Goal: Navigation & Orientation: Find specific page/section

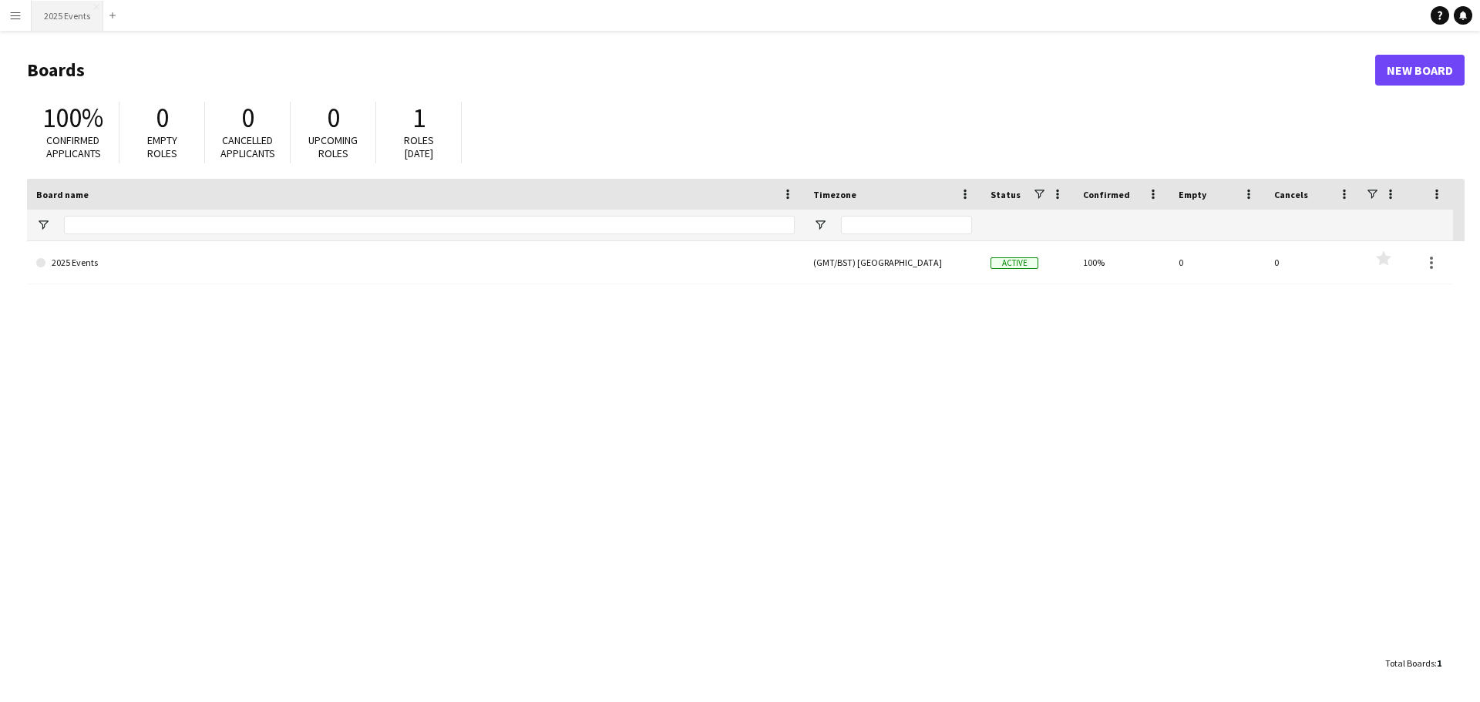
click at [86, 17] on button "2025 Events Close" at bounding box center [68, 16] width 72 height 30
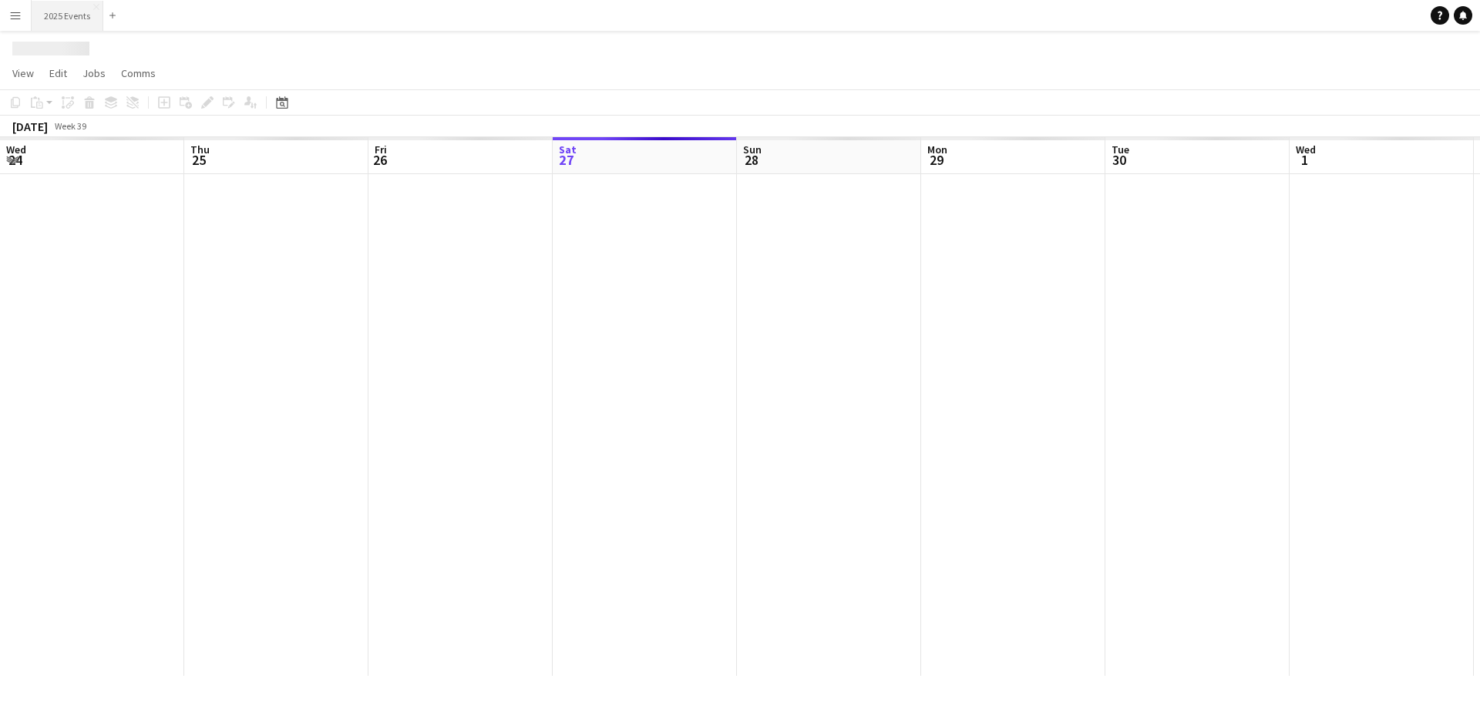
scroll to position [0, 368]
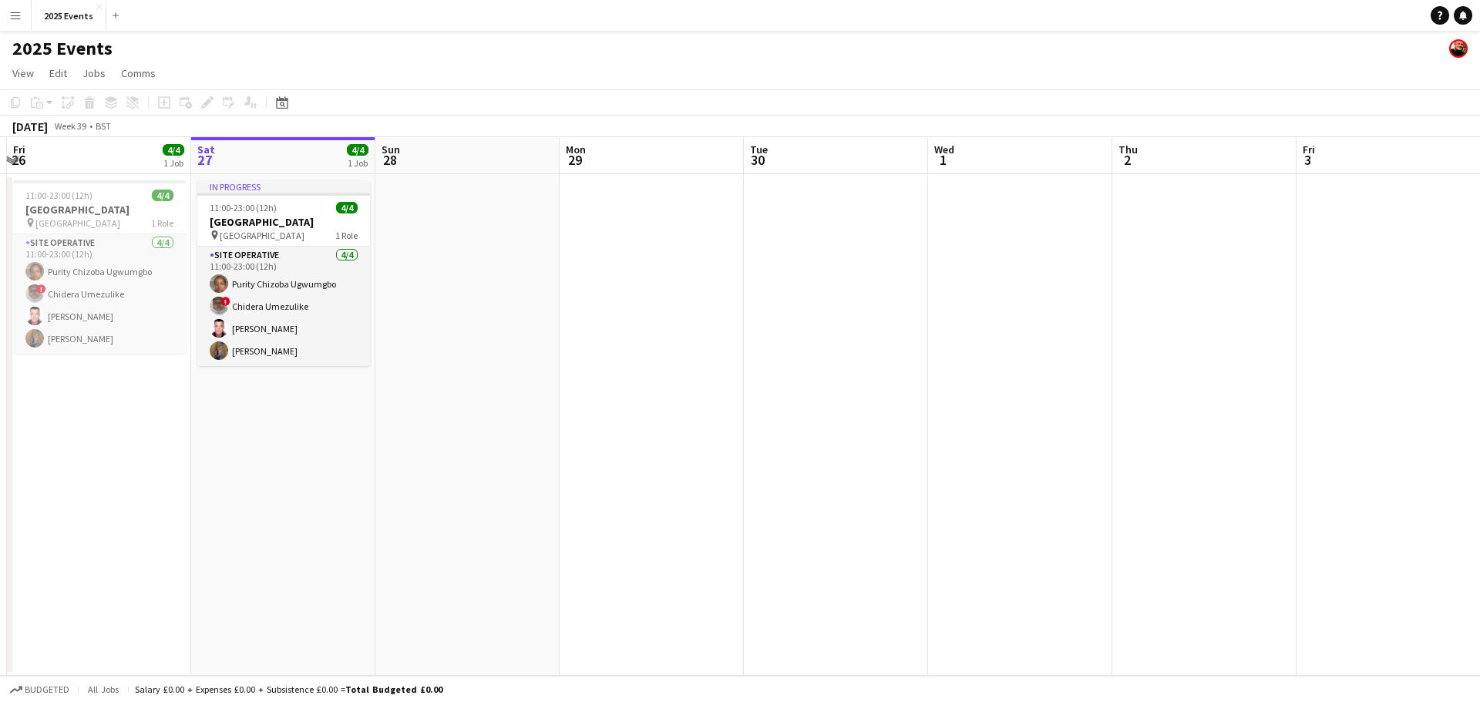
drag, startPoint x: 508, startPoint y: 311, endPoint x: 710, endPoint y: 288, distance: 203.4
click at [710, 288] on app-calendar-viewport "Wed 24 Thu 25 Fri 26 4/4 1 Job Sat 27 4/4 1 Job Sun 28 Mon 29 Tue 30 Wed 1 Thu …" at bounding box center [740, 406] width 1480 height 539
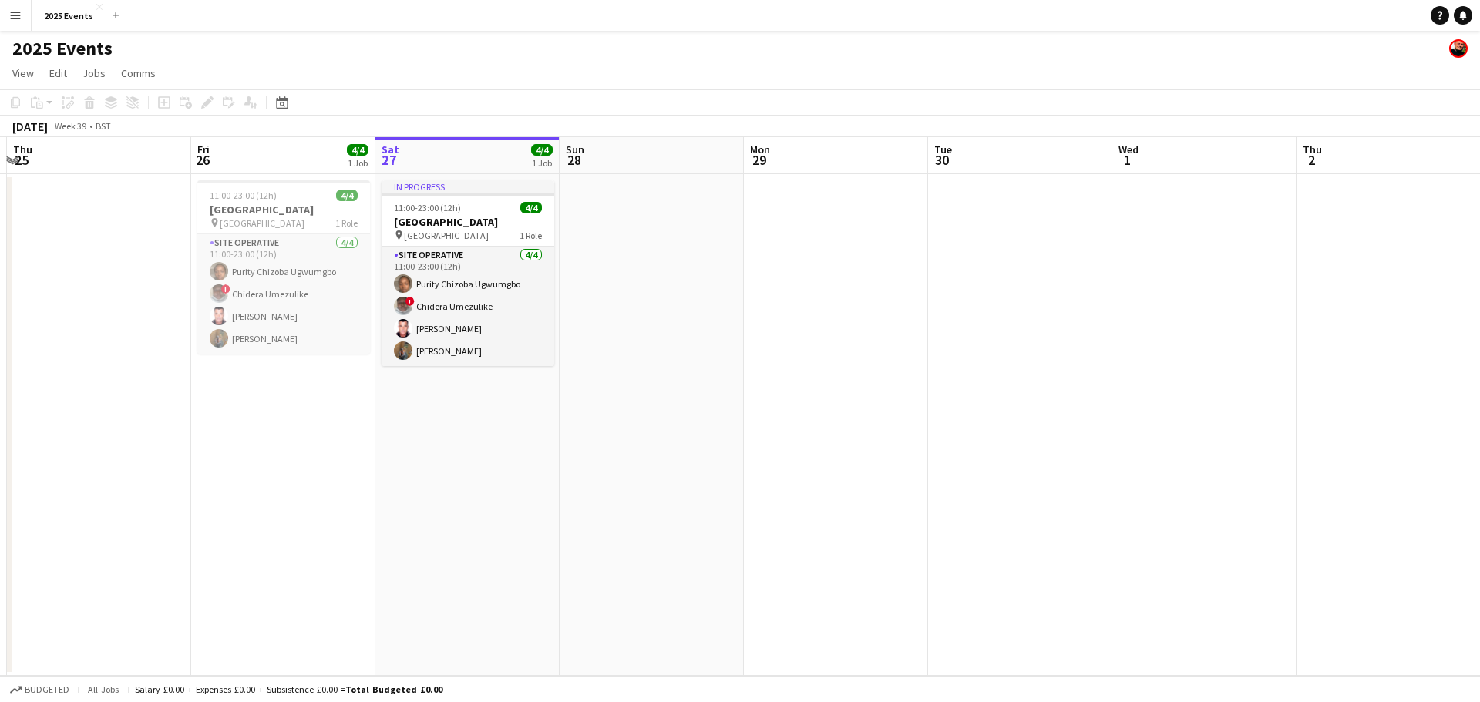
scroll to position [0, 345]
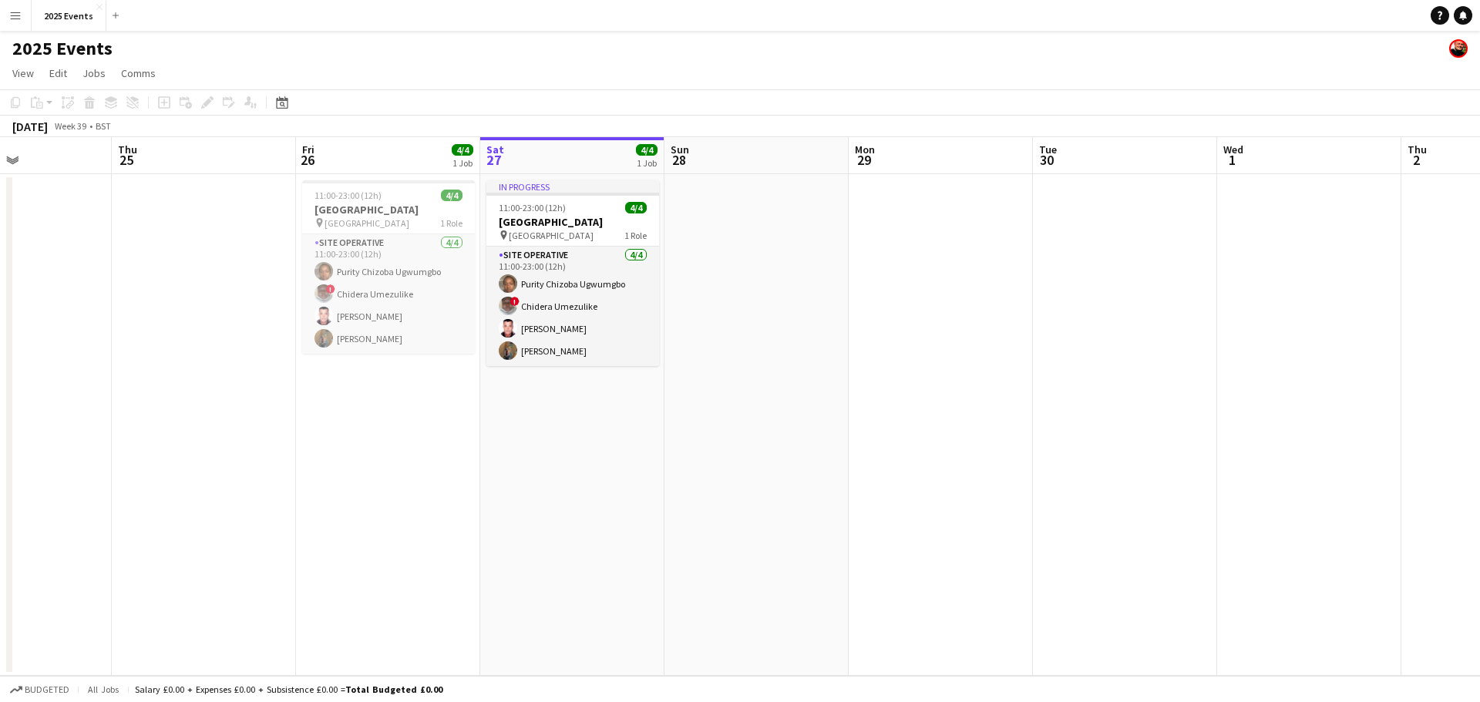
drag, startPoint x: 735, startPoint y: 323, endPoint x: 923, endPoint y: 299, distance: 188.8
click at [920, 301] on app-calendar-viewport "Mon 22 Tue 23 Wed 24 Thu 25 Fri 26 4/4 1 Job Sat 27 4/4 1 Job Sun 28 Mon 29 Tue…" at bounding box center [740, 406] width 1480 height 539
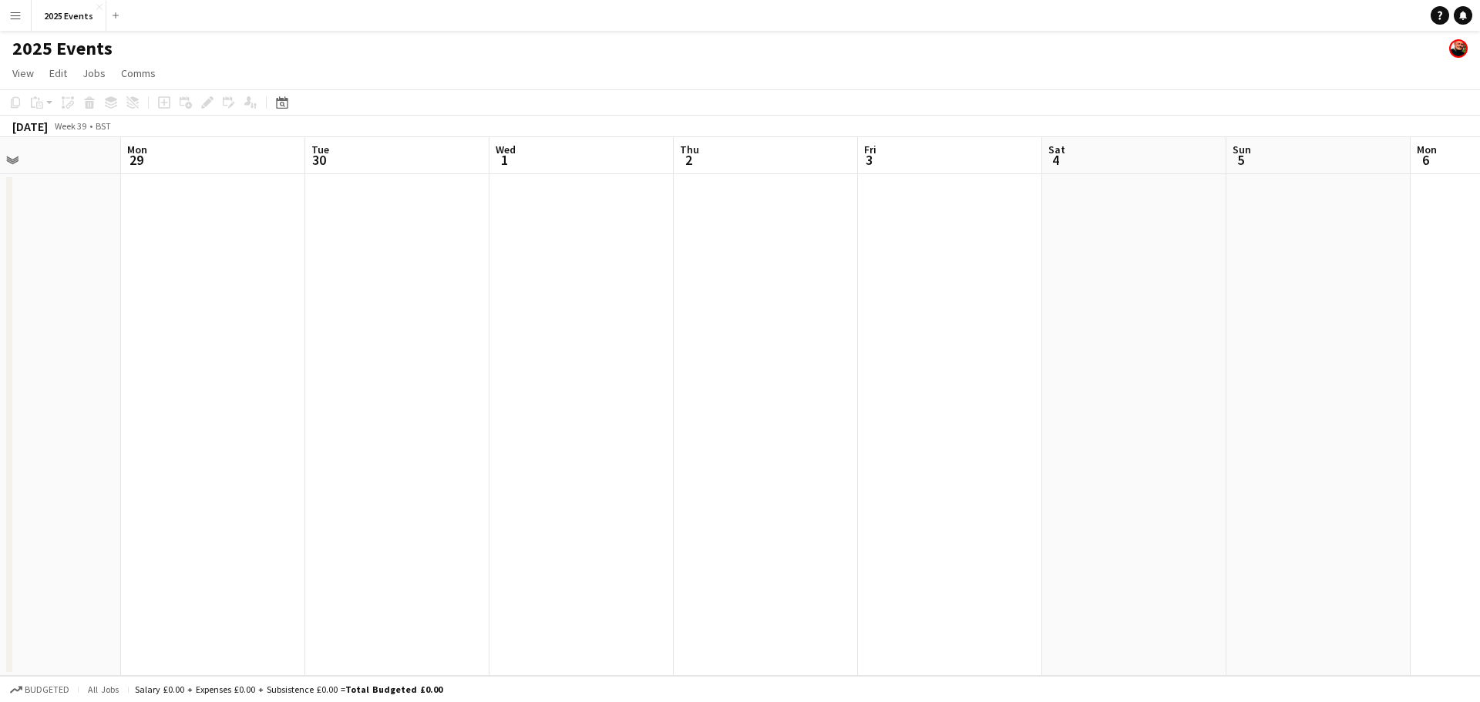
drag, startPoint x: 971, startPoint y: 271, endPoint x: 314, endPoint y: 293, distance: 657.2
click at [319, 292] on app-calendar-viewport "Thu 25 Fri 26 4/4 1 Job Sat 27 4/4 1 Job Sun 28 Mon 29 Tue 30 Wed 1 Thu 2 Fri 3…" at bounding box center [740, 406] width 1480 height 539
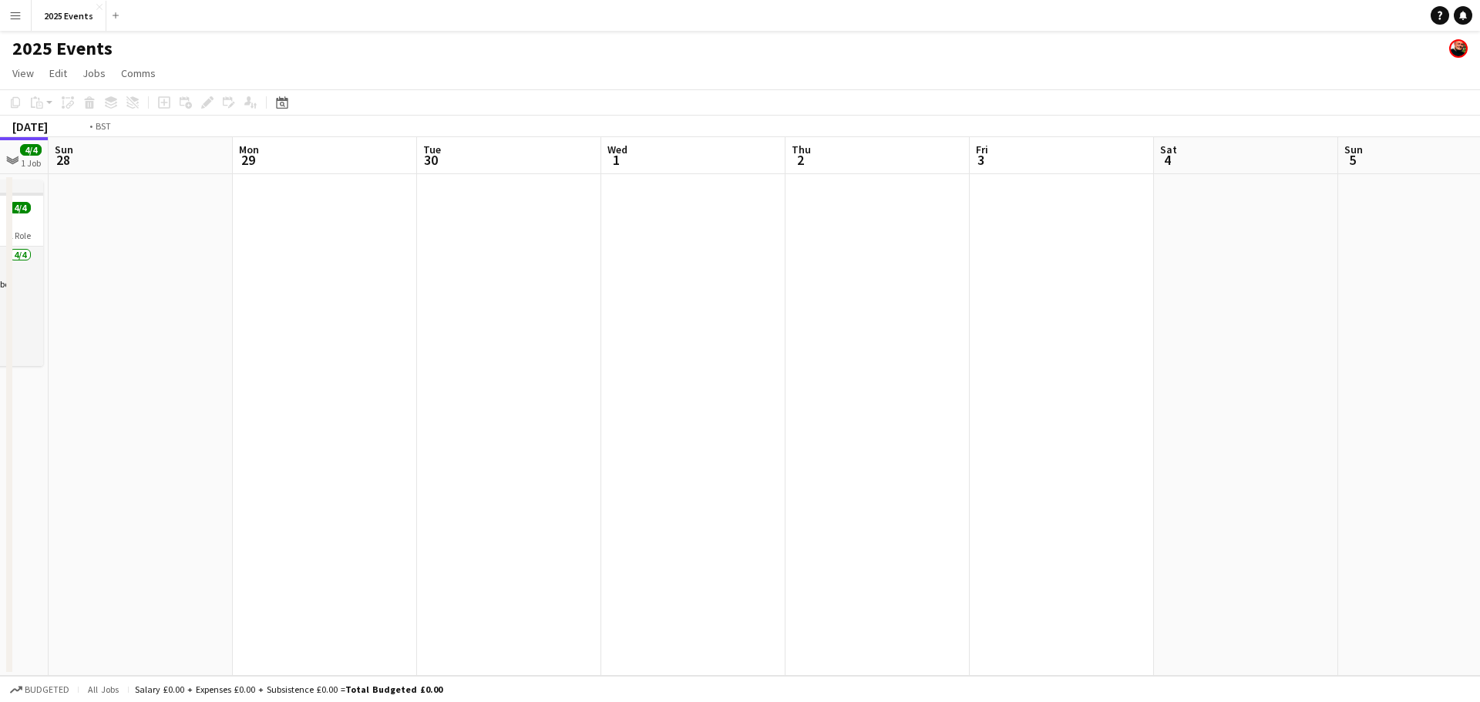
drag, startPoint x: 823, startPoint y: 293, endPoint x: 348, endPoint y: 355, distance: 478.9
click at [387, 328] on app-calendar-viewport "Thu 25 Fri 26 4/4 1 Job Sat 27 4/4 1 Job Sun 28 Mon 29 Tue 30 Wed 1 Thu 2 Fri 3…" at bounding box center [740, 406] width 1480 height 539
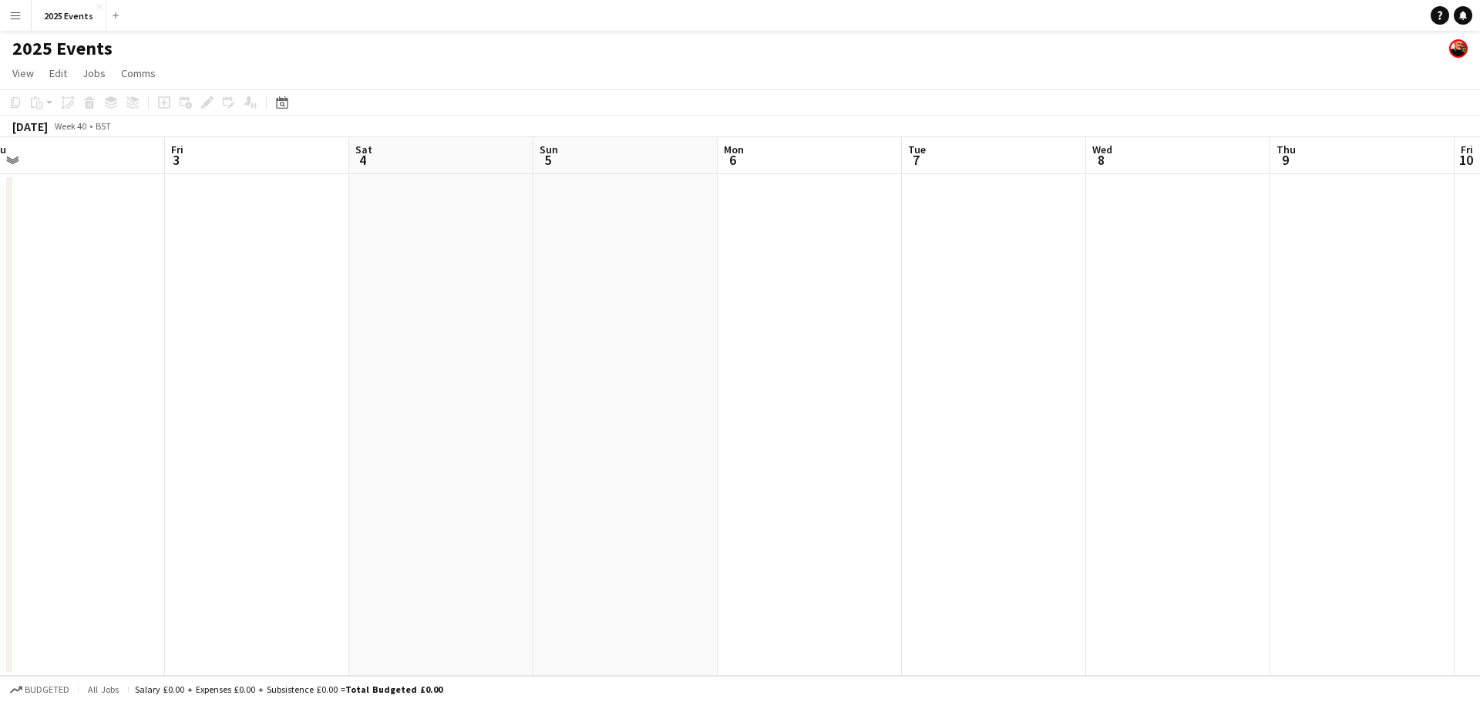
drag, startPoint x: 1055, startPoint y: 342, endPoint x: 459, endPoint y: 350, distance: 596.7
click at [418, 325] on app-calendar-viewport "Mon 29 Tue 30 Wed 1 Thu 2 Fri 3 Sat 4 Sun 5 Mon 6 Tue 7 Wed 8 Thu 9 Fri 10 Sat …" at bounding box center [740, 406] width 1480 height 539
drag, startPoint x: 1113, startPoint y: 374, endPoint x: 546, endPoint y: 338, distance: 568.5
click at [594, 335] on app-calendar-viewport "Sun 5 Mon 6 Tue 7 Wed 8 Thu 9 Fri 10 Sat 11 Sun 12 Mon 13 Tue 14 Wed 15 Thu 16 …" at bounding box center [740, 406] width 1480 height 539
drag, startPoint x: 1214, startPoint y: 365, endPoint x: 570, endPoint y: 334, distance: 645.2
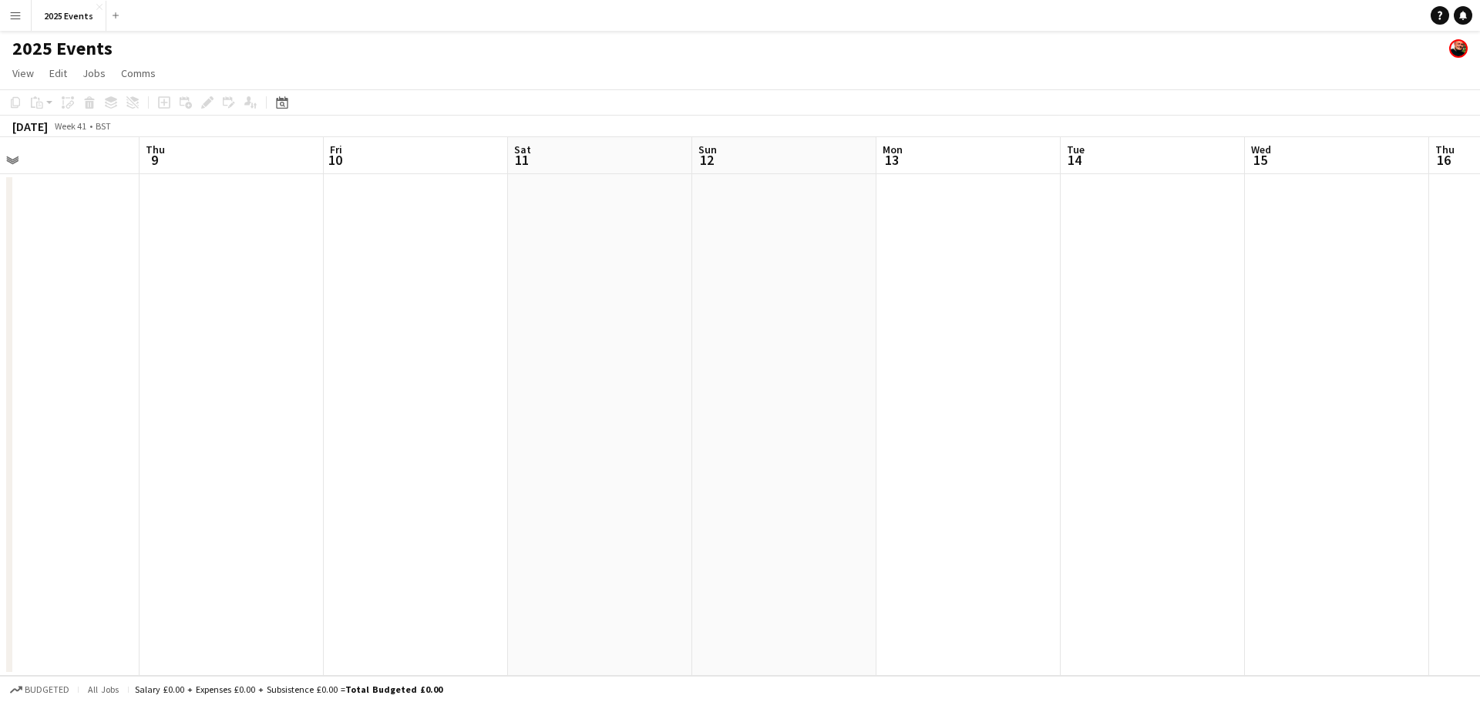
click at [604, 326] on app-calendar-viewport "Sun 5 Mon 6 Tue 7 Wed 8 Thu 9 Fri 10 Sat 11 Sun 12 Mon 13 Tue 14 Wed 15 Thu 16 …" at bounding box center [740, 406] width 1480 height 539
drag, startPoint x: 1146, startPoint y: 301, endPoint x: 403, endPoint y: 283, distance: 742.6
click at [483, 276] on app-calendar-viewport "Fri 10 Sat 11 Sun 12 Mon 13 Tue 14 Wed 15 Thu 16 Fri 17 Sat 18 Sun 19 Mon 20 Tu…" at bounding box center [740, 406] width 1480 height 539
drag, startPoint x: 853, startPoint y: 271, endPoint x: 459, endPoint y: 278, distance: 394.8
click at [467, 277] on app-calendar-viewport "Sun 12 Mon 13 Tue 14 Wed 15 Thu 16 Fri 17 Sat 18 Sun 19 Mon 20 Tue 21 Wed 22 Th…" at bounding box center [740, 406] width 1480 height 539
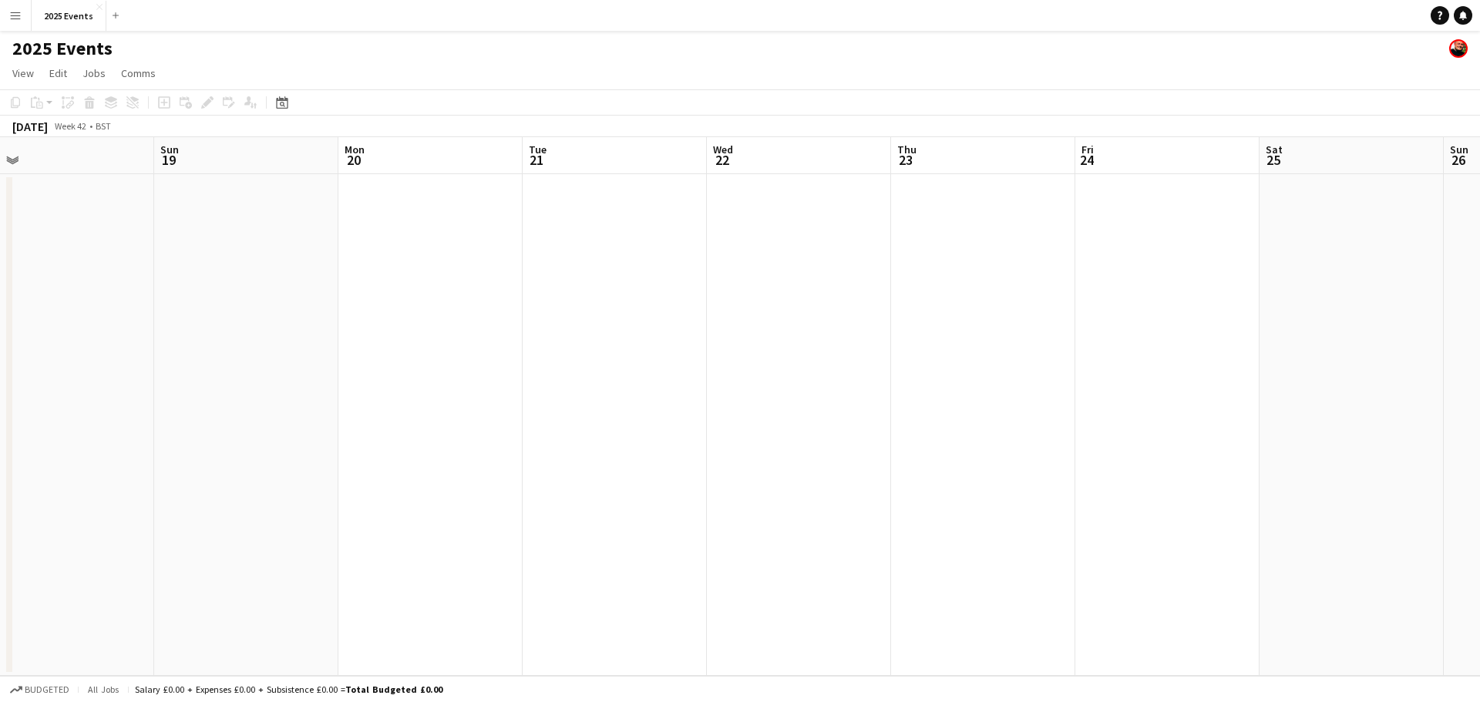
drag, startPoint x: 506, startPoint y: 311, endPoint x: 1479, endPoint y: 399, distance: 977.7
click at [1479, 399] on app-calendar-viewport "Thu 16 Fri 17 Sat 18 Sun 19 Mon 20 Tue 21 Wed 22 Thu 23 Fri 24 Sat 25 Sun 26 Mo…" at bounding box center [740, 406] width 1480 height 539
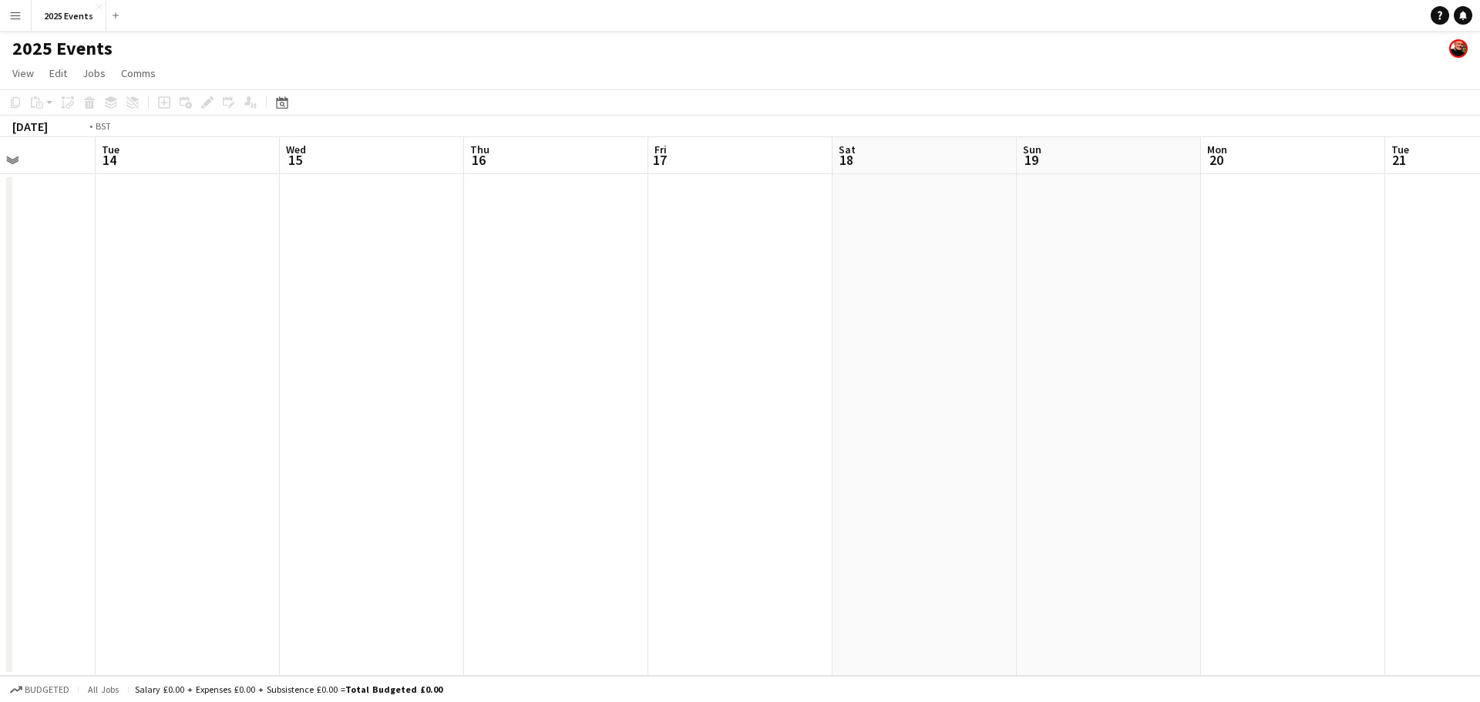
drag, startPoint x: 997, startPoint y: 316, endPoint x: 1328, endPoint y: 324, distance: 331.6
click at [1479, 371] on app-calendar-viewport "Sat 11 Sun 12 Mon 13 Tue 14 Wed 15 Thu 16 Fri 17 Sat 18 Sun 19 Mon 20 Tue 21 We…" at bounding box center [740, 406] width 1480 height 539
drag, startPoint x: 644, startPoint y: 322, endPoint x: 1301, endPoint y: 347, distance: 657.3
click at [1313, 365] on app-calendar-viewport "Fri 3 Sat 4 Sun 5 Mon 6 Tue 7 Wed 8 Thu 9 Fri 10 Sat 11 Sun 12 Mon 13 Tue 14 We…" at bounding box center [740, 406] width 1480 height 539
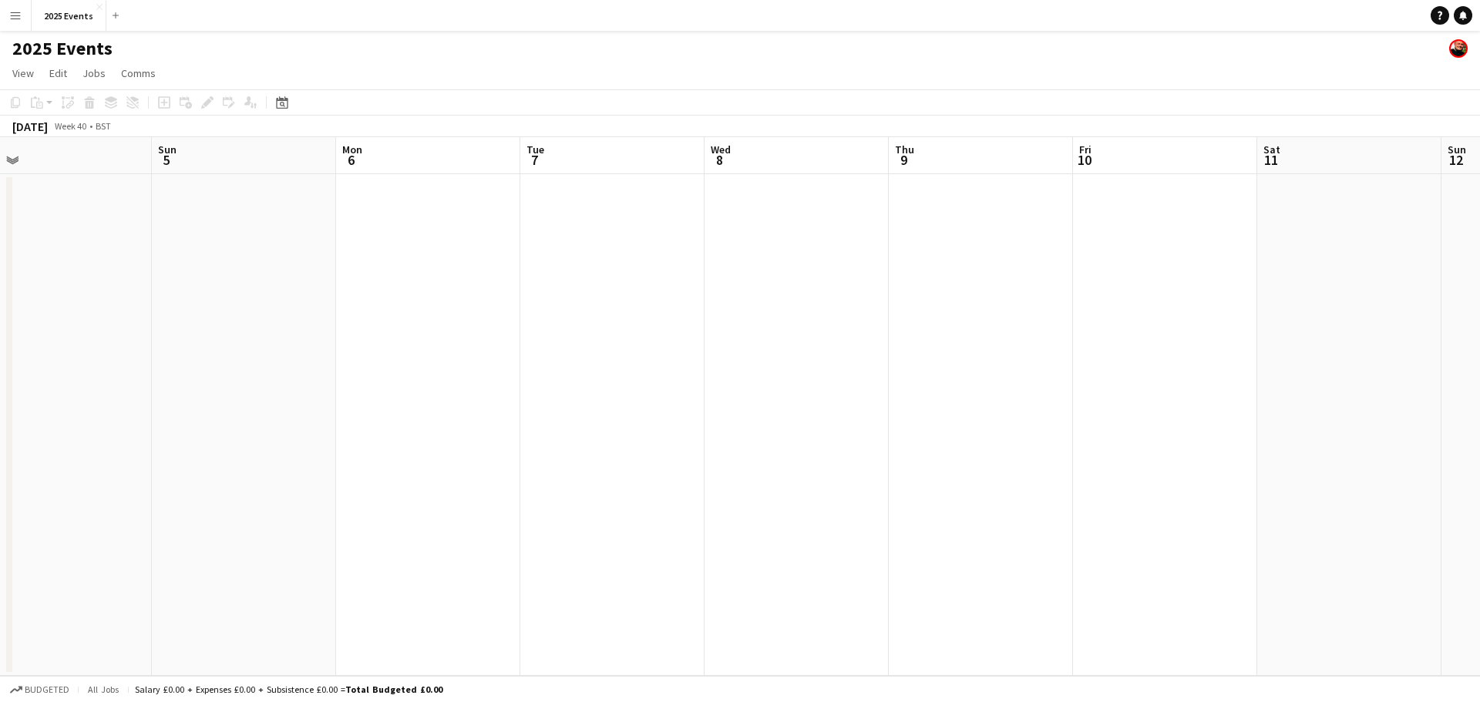
drag, startPoint x: 495, startPoint y: 304, endPoint x: 770, endPoint y: 320, distance: 275.7
click at [1119, 372] on app-calendar-viewport "Thu 2 Fri 3 Sat 4 Sun 5 Mon 6 Tue 7 Wed 8 Thu 9 Fri 10 Sat 11 Sun 12 Mon 13 Tue…" at bounding box center [740, 406] width 1480 height 539
drag, startPoint x: 484, startPoint y: 312, endPoint x: 1408, endPoint y: 277, distance: 925.0
click at [1479, 301] on app-calendar-viewport "Sat 27 4/4 1 Job Sun 28 Mon 29 Tue 30 Wed 1 Thu 2 Fri 3 Sat 4 Sun 5 Mon 6 Tue 7…" at bounding box center [740, 406] width 1480 height 539
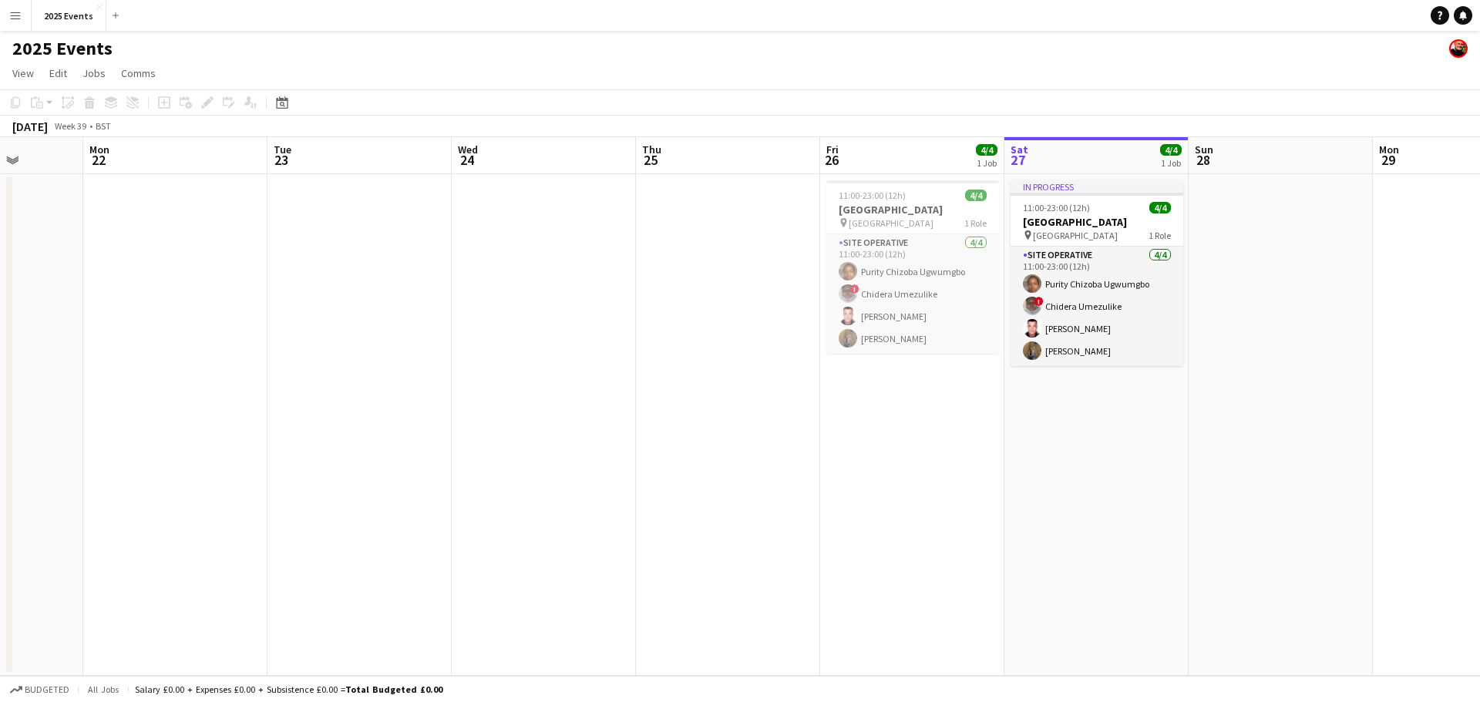
scroll to position [0, 429]
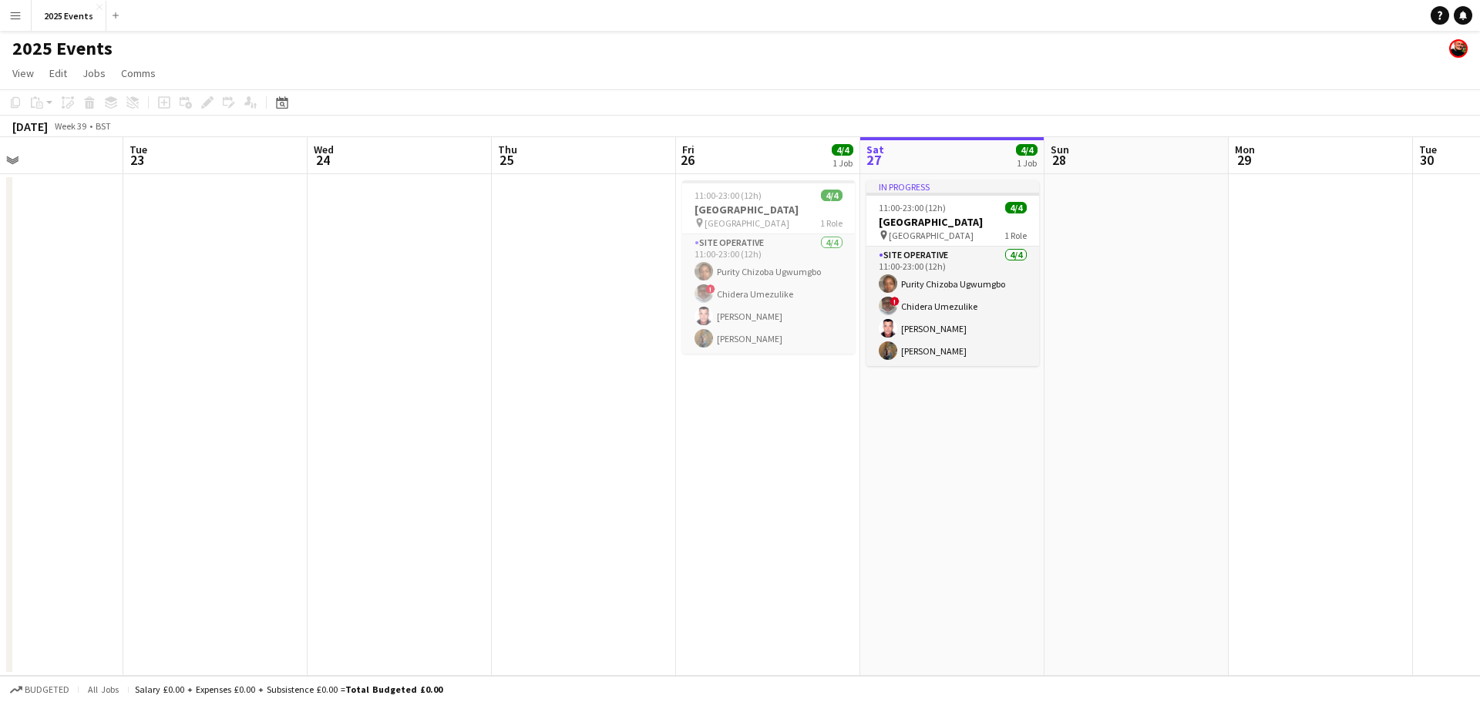
drag, startPoint x: 415, startPoint y: 385, endPoint x: 1025, endPoint y: 422, distance: 610.9
click at [1025, 422] on app-calendar-viewport "Sat 20 Sun 21 Mon 22 Tue 23 Wed 24 Thu 25 Fri 26 4/4 1 Job Sat 27 4/4 1 Job Sun…" at bounding box center [740, 406] width 1480 height 539
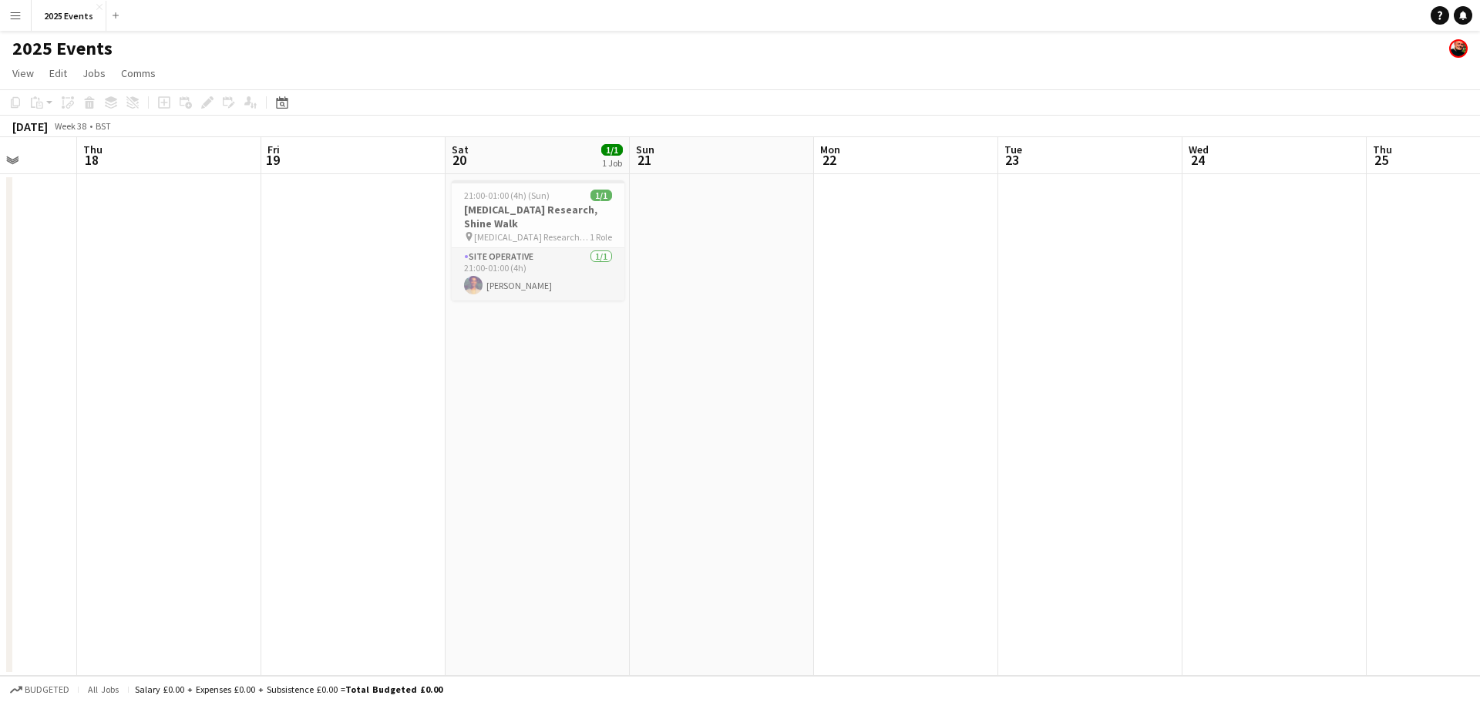
drag, startPoint x: 493, startPoint y: 390, endPoint x: 1337, endPoint y: 440, distance: 845.6
click at [1376, 447] on app-calendar-viewport "Mon 15 Tue 16 Wed 17 Thu 18 Fri 19 Sat 20 1/1 1 Job Sun 21 Mon 22 Tue 23 Wed 24…" at bounding box center [740, 406] width 1480 height 539
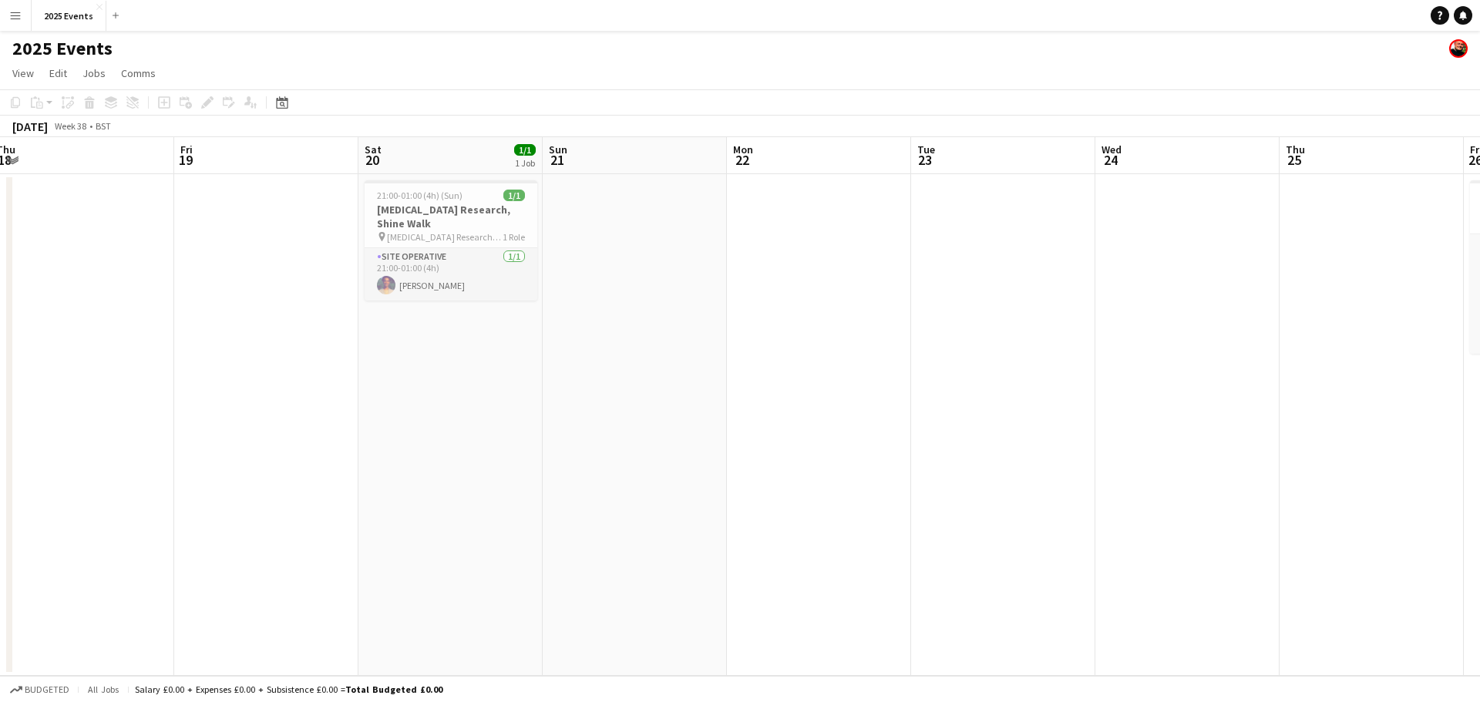
drag, startPoint x: 1049, startPoint y: 394, endPoint x: 435, endPoint y: 365, distance: 615.1
click at [435, 365] on app-calendar-viewport "Mon 15 Tue 16 Wed 17 Thu 18 Fri 19 Sat 20 1/1 1 Job Sun 21 Mon 22 Tue 23 Wed 24…" at bounding box center [740, 406] width 1480 height 539
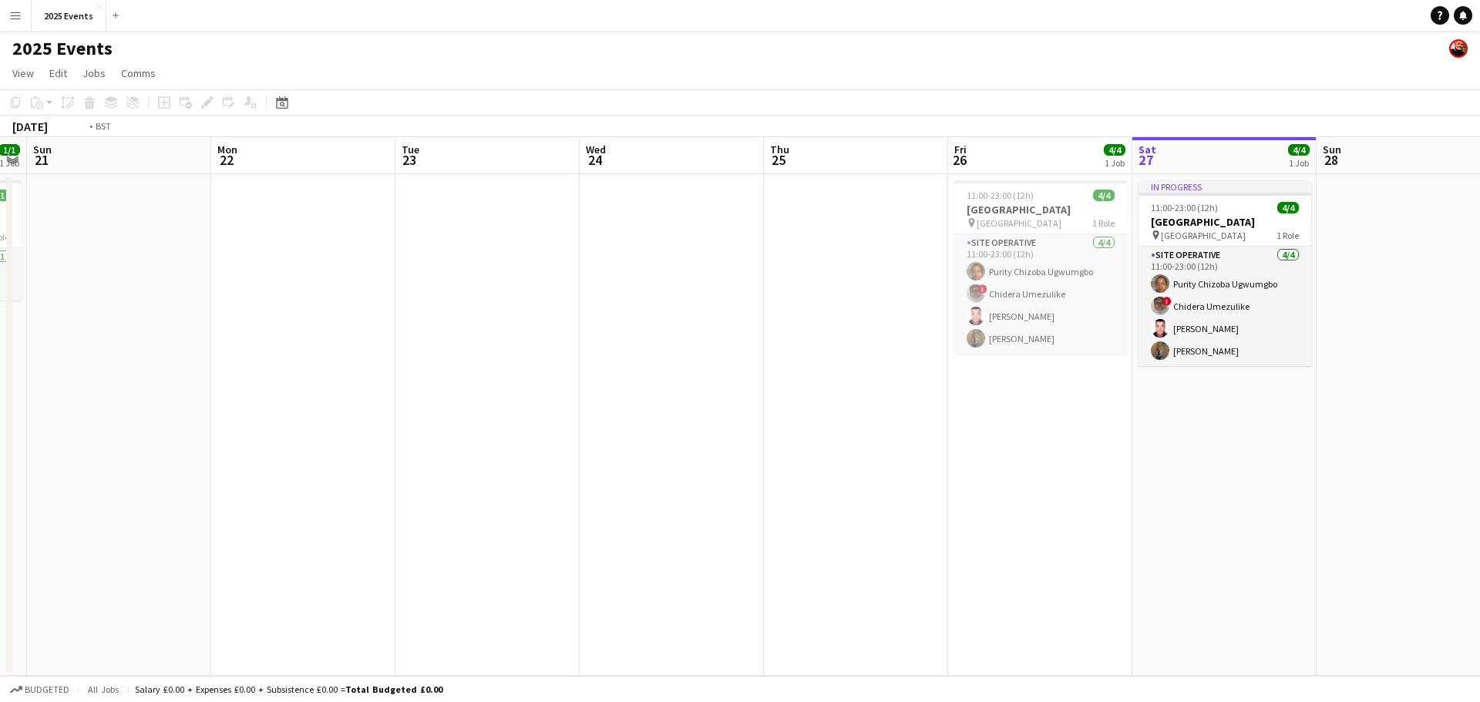
drag, startPoint x: 844, startPoint y: 426, endPoint x: 501, endPoint y: 412, distance: 343.3
click at [503, 412] on app-calendar-viewport "Thu 18 Fri 19 Sat 20 1/1 1 Job Sun 21 Mon 22 Tue 23 Wed 24 Thu 25 Fri 26 4/4 1 …" at bounding box center [740, 406] width 1480 height 539
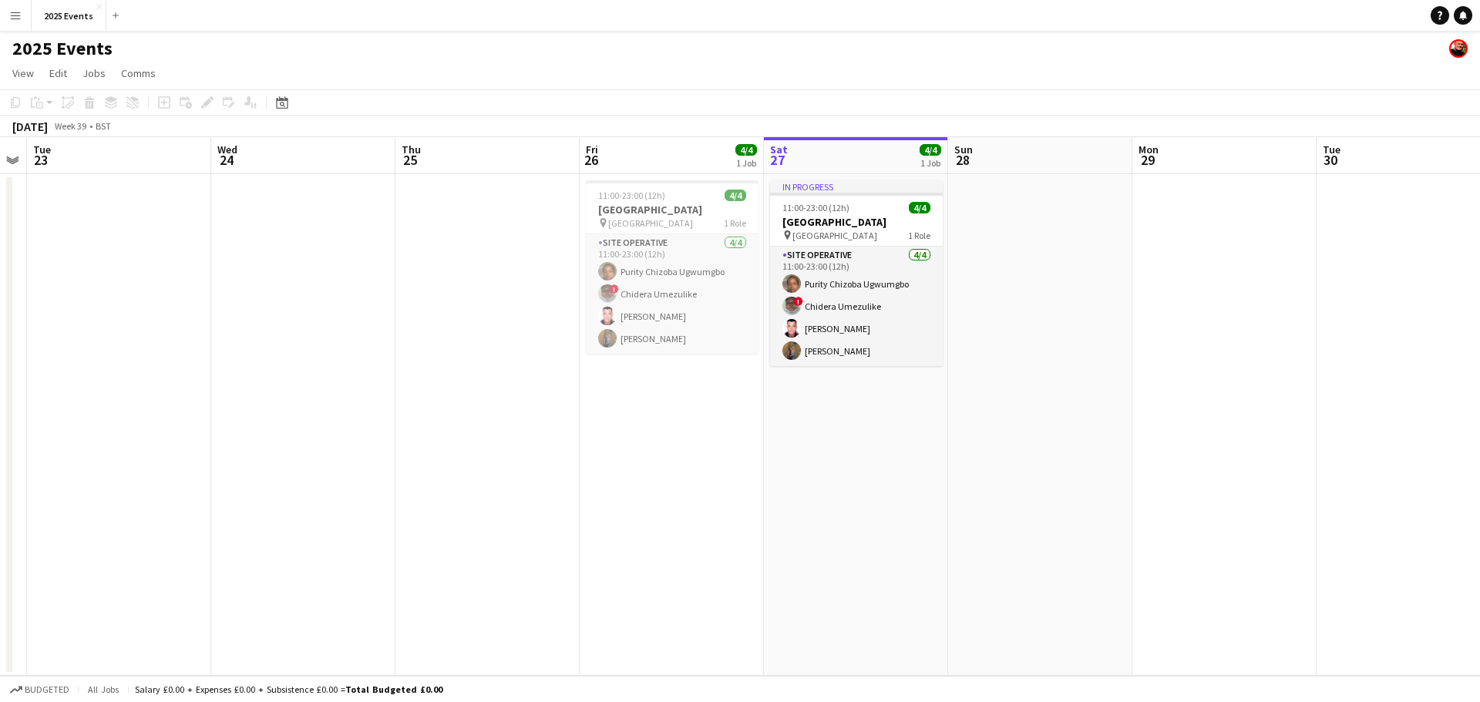
scroll to position [0, 527]
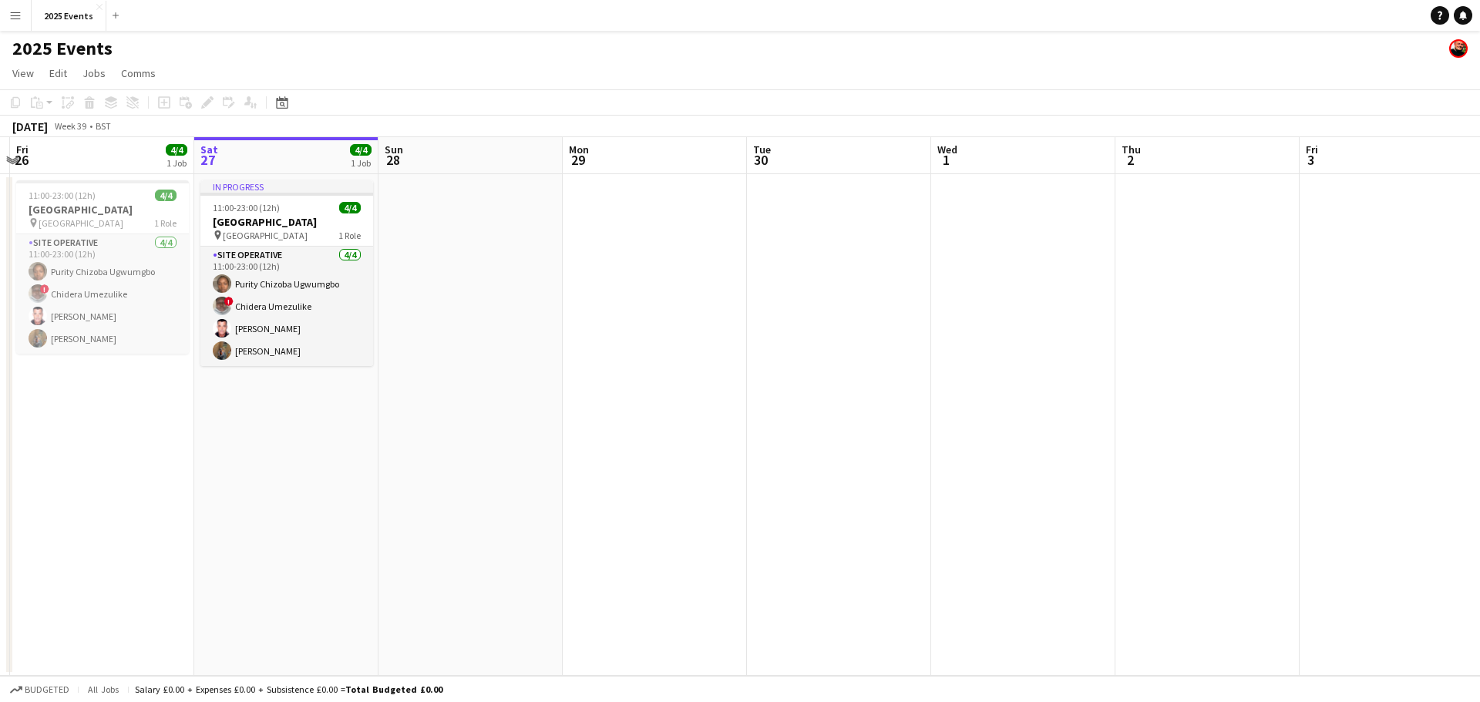
drag, startPoint x: 921, startPoint y: 370, endPoint x: 586, endPoint y: 351, distance: 335.9
click at [428, 351] on app-calendar-viewport "Tue 23 Wed 24 Thu 25 Fri 26 4/4 1 Job Sat 27 4/4 1 Job Sun 28 Mon 29 Tue 30 Wed…" at bounding box center [740, 406] width 1480 height 539
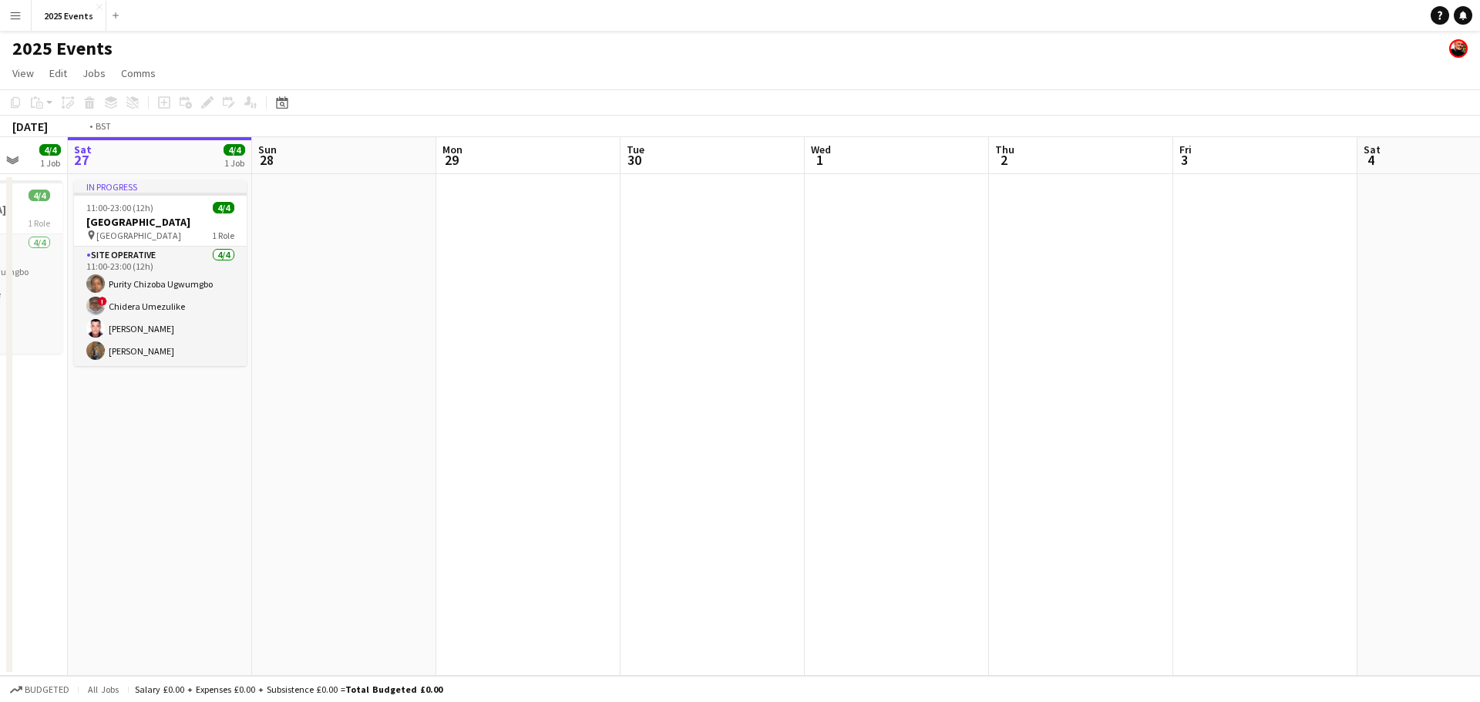
drag, startPoint x: 909, startPoint y: 373, endPoint x: 1062, endPoint y: 377, distance: 153.5
click at [557, 392] on app-calendar-viewport "Wed 24 Thu 25 Fri 26 4/4 1 Job Sat 27 4/4 1 Job Sun 28 Mon 29 Tue 30 Wed 1 Thu …" at bounding box center [740, 406] width 1480 height 539
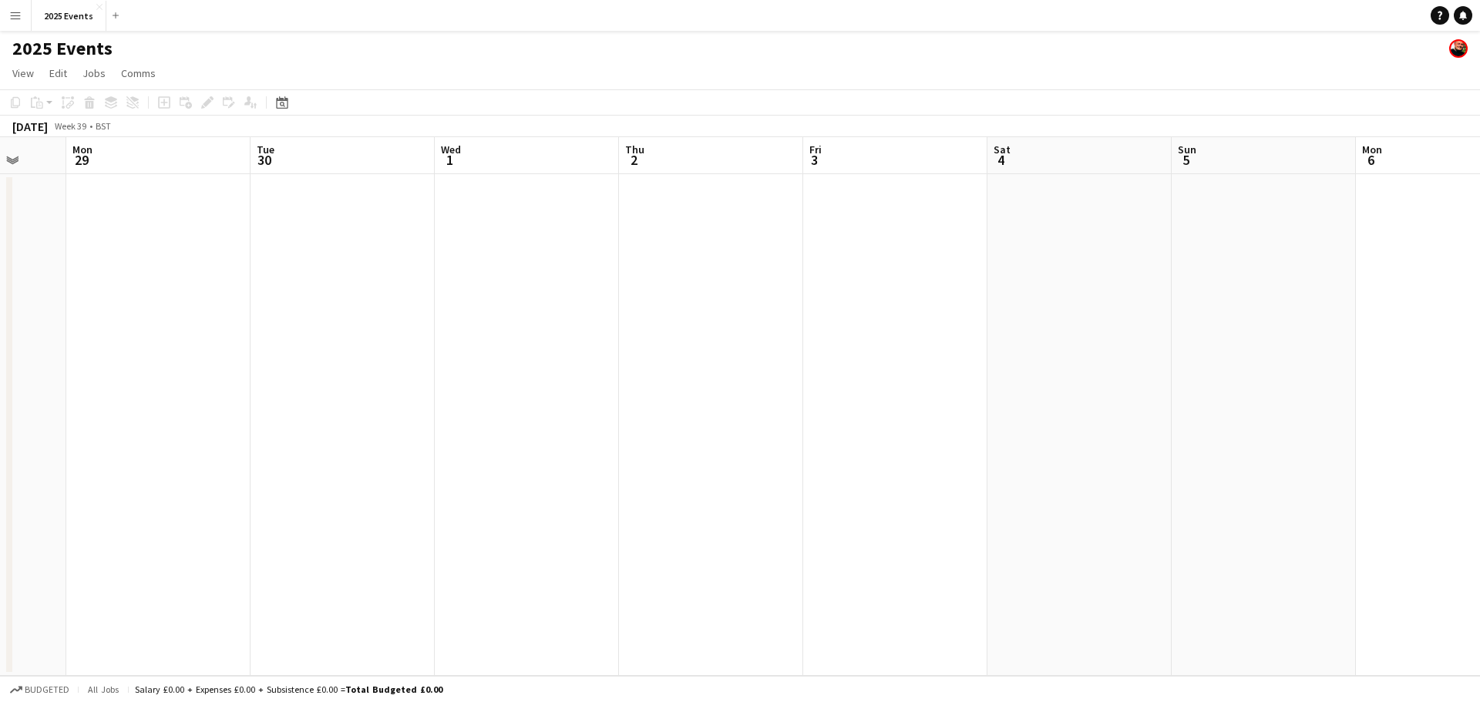
drag, startPoint x: 1308, startPoint y: 395, endPoint x: 772, endPoint y: 404, distance: 535.9
click at [651, 409] on app-calendar-viewport "Fri 26 4/4 1 Job Sat 27 4/4 1 Job Sun 28 Mon 29 Tue 30 Wed 1 Thu 2 Fri 3 Sat 4 …" at bounding box center [740, 406] width 1480 height 539
drag, startPoint x: 846, startPoint y: 392, endPoint x: 605, endPoint y: 371, distance: 242.2
click at [620, 375] on app-calendar-viewport "Tue 30 Wed 1 Thu 2 Fri 3 Sat 4 Sun 5 Mon 6 Tue 7 Wed 8 Thu 9 Fri 10 Sat 11 Sun …" at bounding box center [740, 406] width 1480 height 539
